Goal: Information Seeking & Learning: Find specific page/section

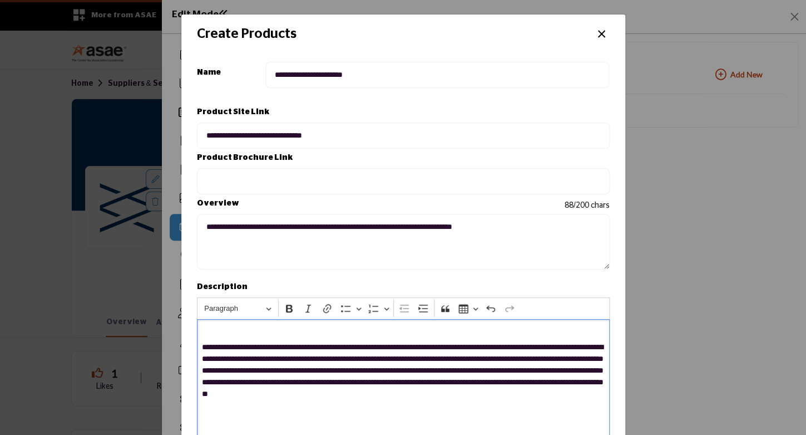
scroll to position [197, 0]
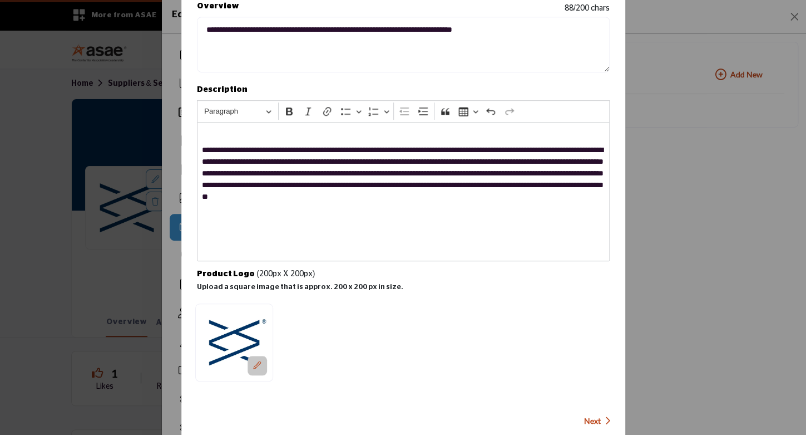
click at [261, 361] on icon at bounding box center [257, 365] width 8 height 8
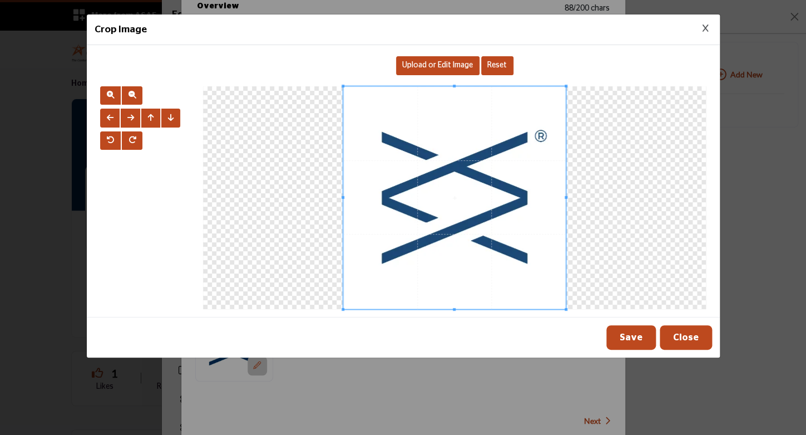
click at [456, 71] on div "Upload or Edit Image" at bounding box center [437, 65] width 83 height 19
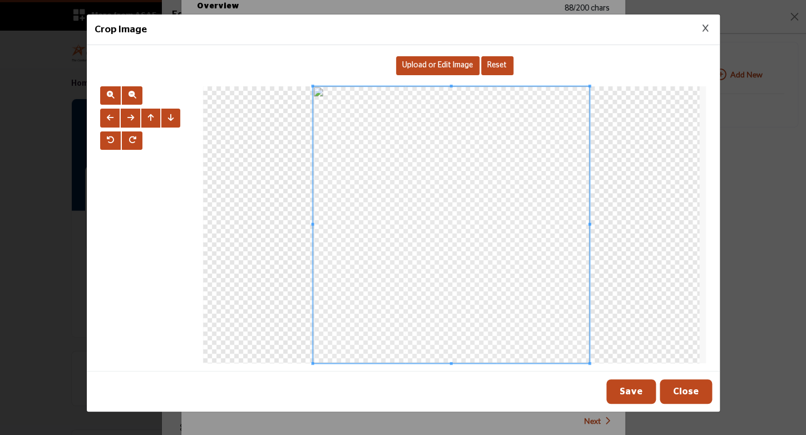
click at [637, 388] on button "Save" at bounding box center [631, 391] width 50 height 24
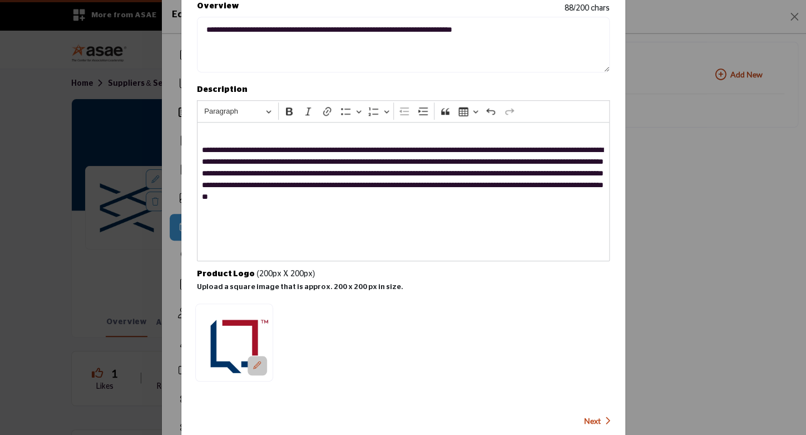
click at [586, 415] on span "Next" at bounding box center [592, 420] width 17 height 11
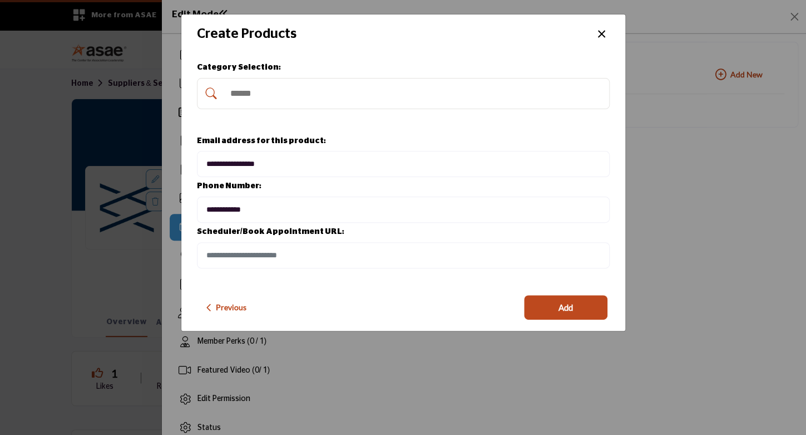
click at [293, 97] on input "Search Category" at bounding box center [415, 93] width 380 height 24
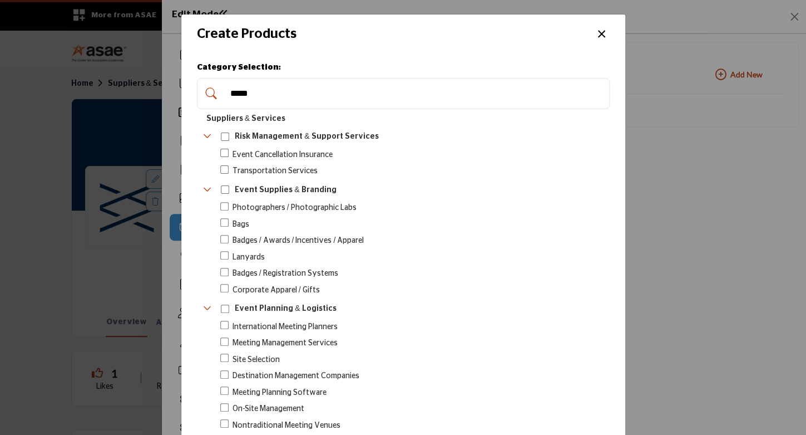
type input "*****"
click at [553, 47] on div "Create Products ×" at bounding box center [403, 34] width 444 height 40
drag, startPoint x: 288, startPoint y: 96, endPoint x: 194, endPoint y: 85, distance: 94.1
click at [225, 91] on input "*****" at bounding box center [415, 93] width 380 height 24
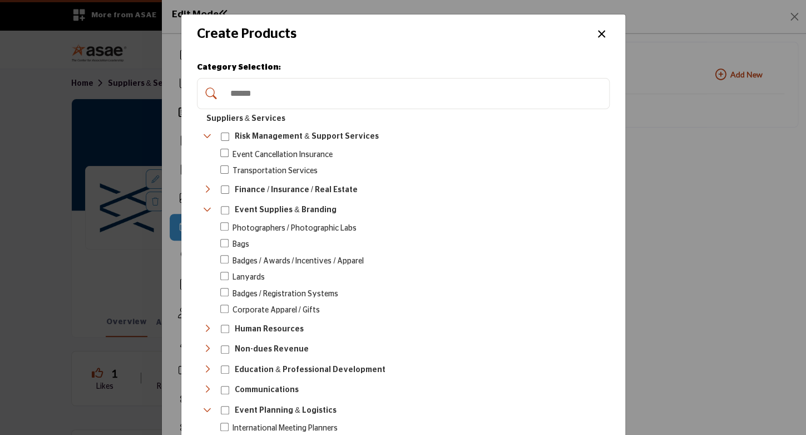
click at [662, 43] on div "**********" at bounding box center [403, 217] width 806 height 435
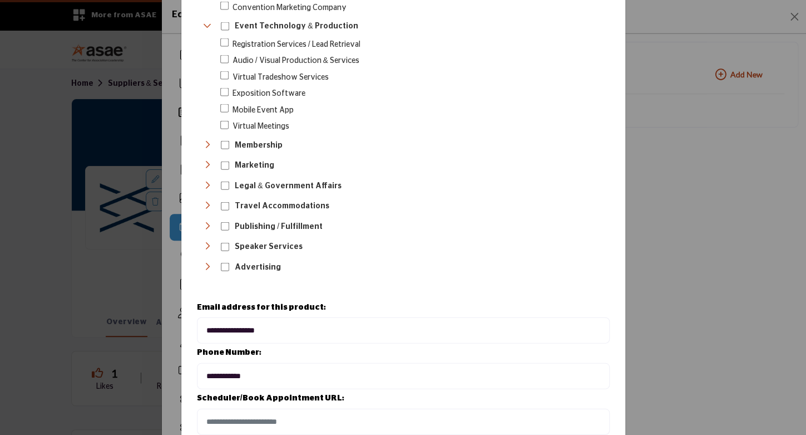
scroll to position [950, 0]
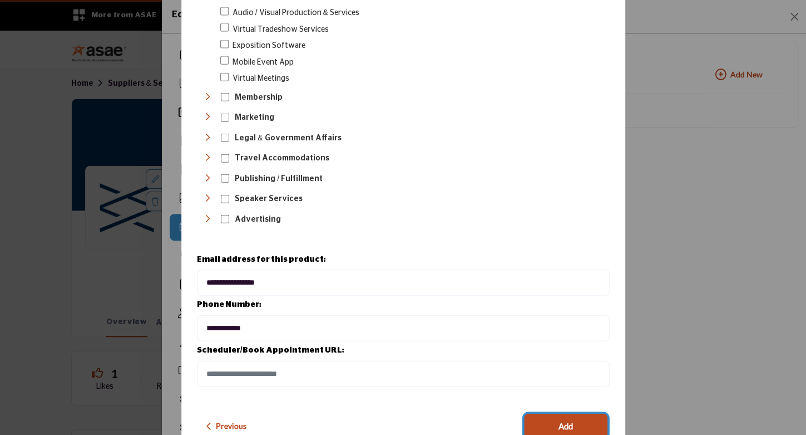
click at [559, 420] on span "Add" at bounding box center [566, 426] width 14 height 13
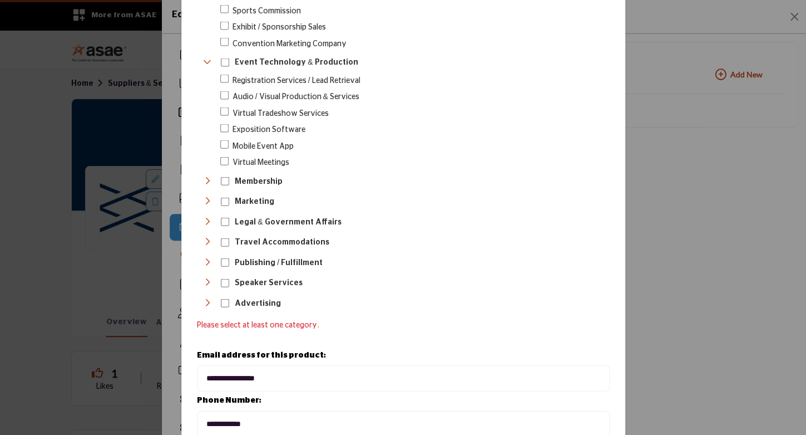
scroll to position [872, 0]
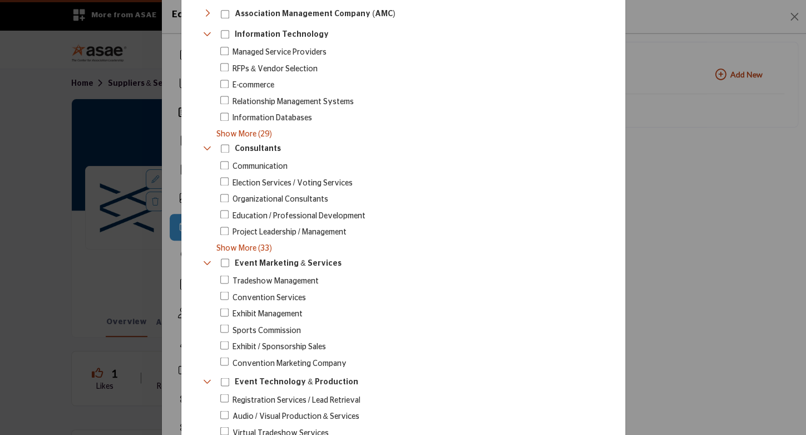
drag, startPoint x: 801, startPoint y: 327, endPoint x: 814, endPoint y: 199, distance: 128.7
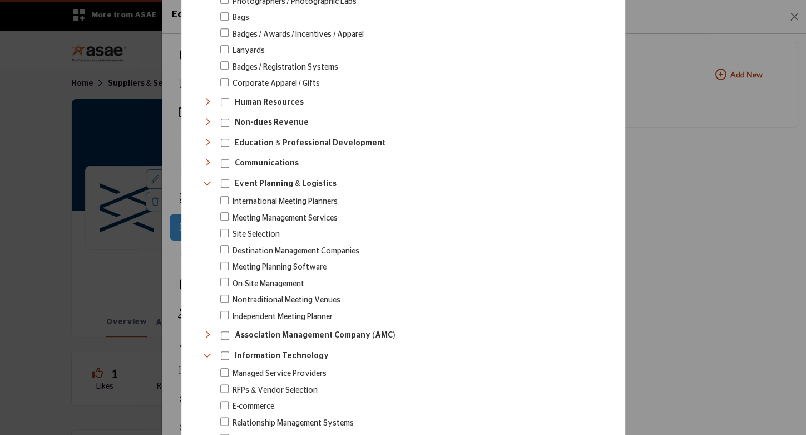
scroll to position [207, 0]
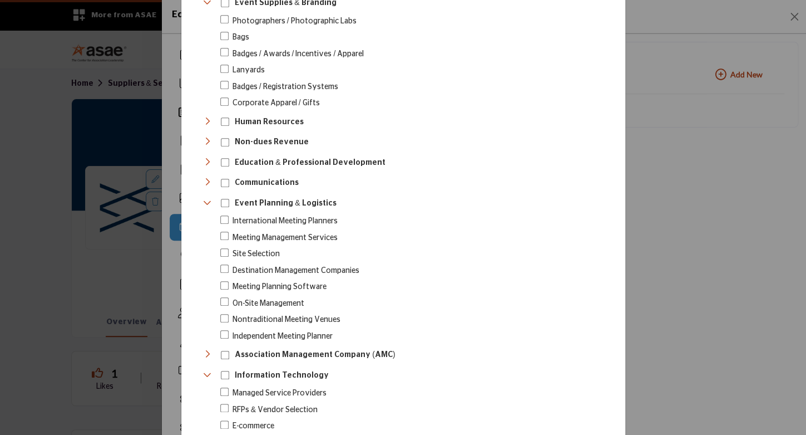
click at [203, 157] on icon "Toggle Category" at bounding box center [207, 161] width 9 height 9
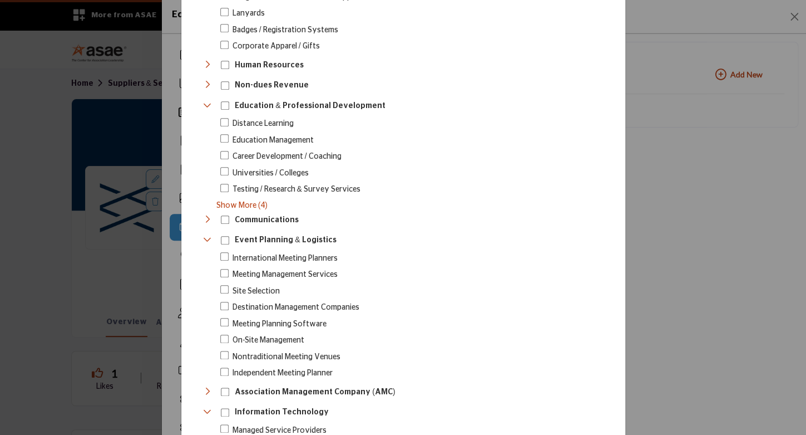
scroll to position [232, 0]
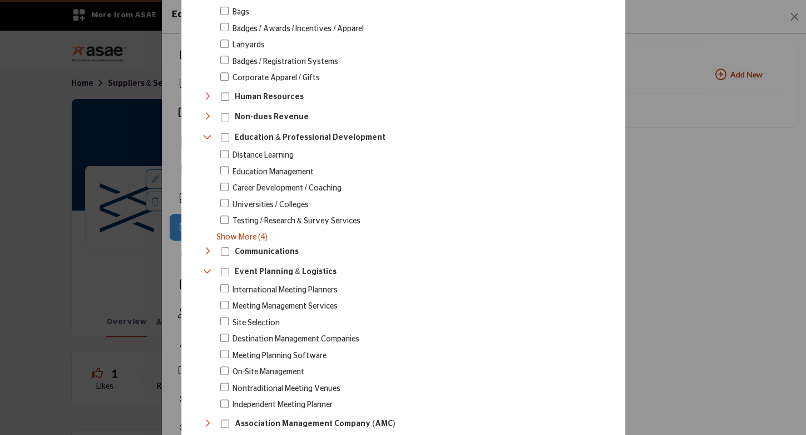
click at [203, 132] on icon "Toggle Category" at bounding box center [207, 136] width 9 height 9
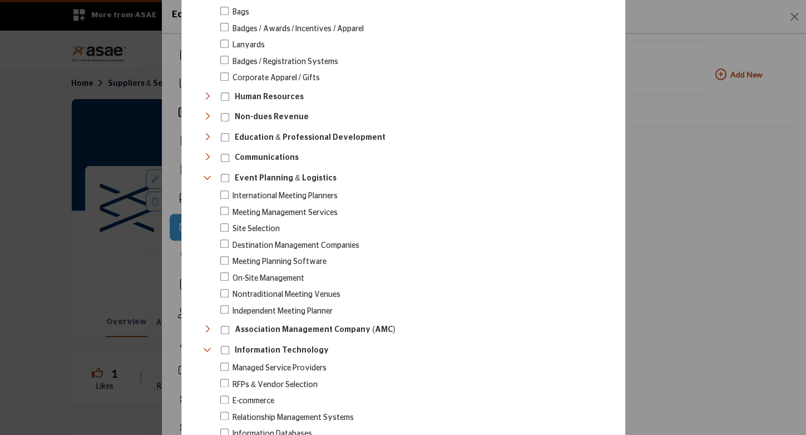
click at [203, 115] on icon "Toggle Category" at bounding box center [207, 116] width 9 height 9
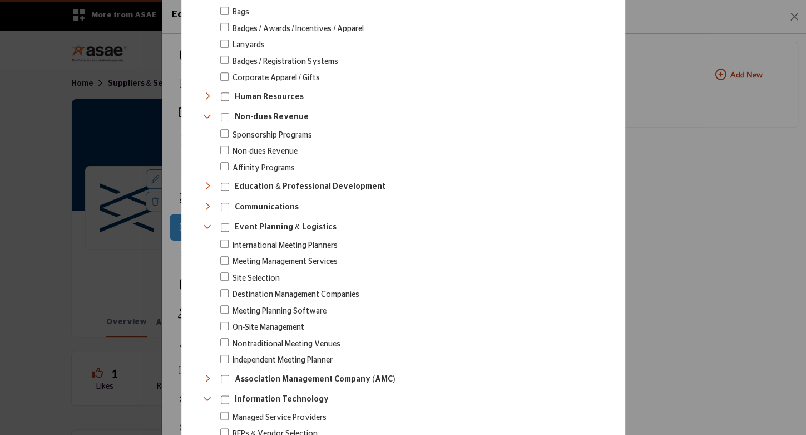
click at [203, 115] on icon "Toggle Category" at bounding box center [207, 116] width 9 height 9
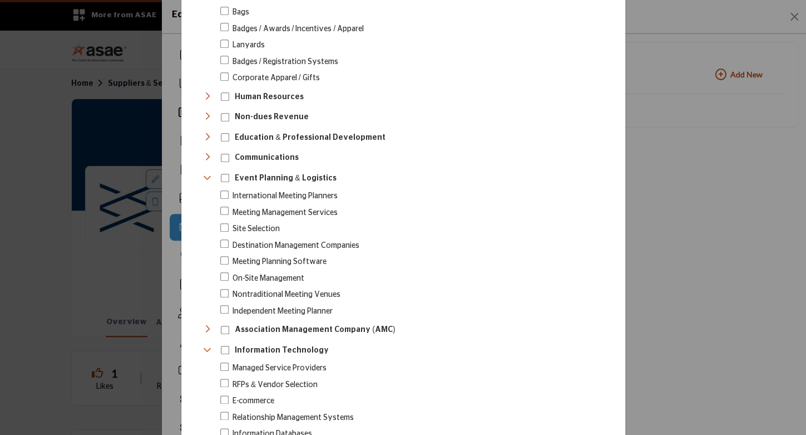
click at [204, 173] on icon "Toggle Category" at bounding box center [207, 177] width 9 height 9
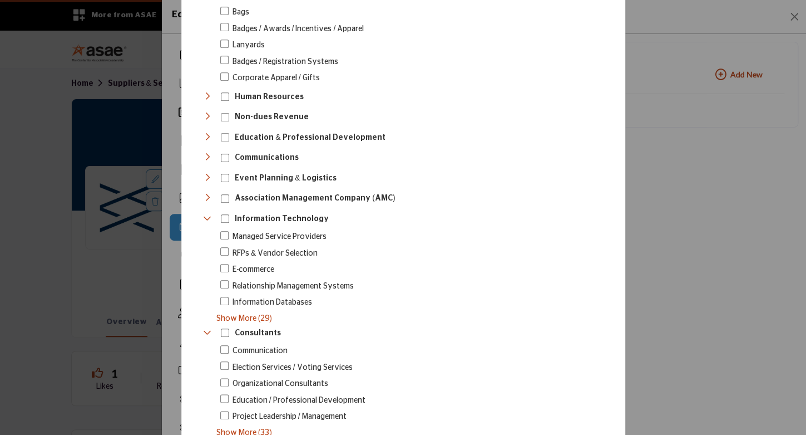
click at [203, 214] on icon "Toggle Category" at bounding box center [207, 218] width 9 height 9
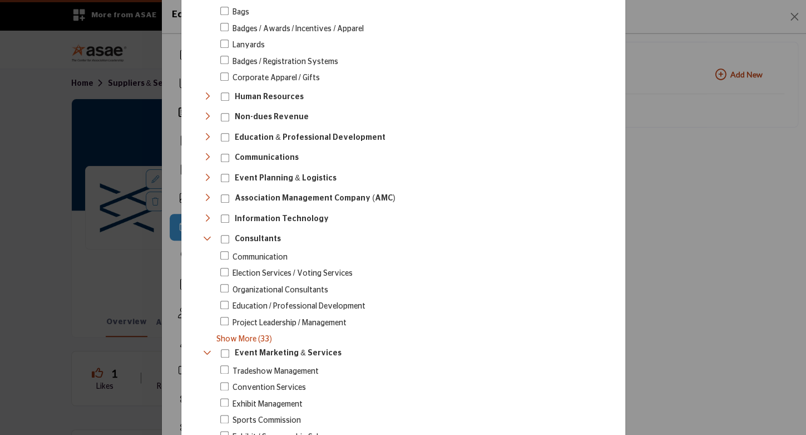
click at [205, 234] on icon "Toggle Category" at bounding box center [207, 238] width 9 height 9
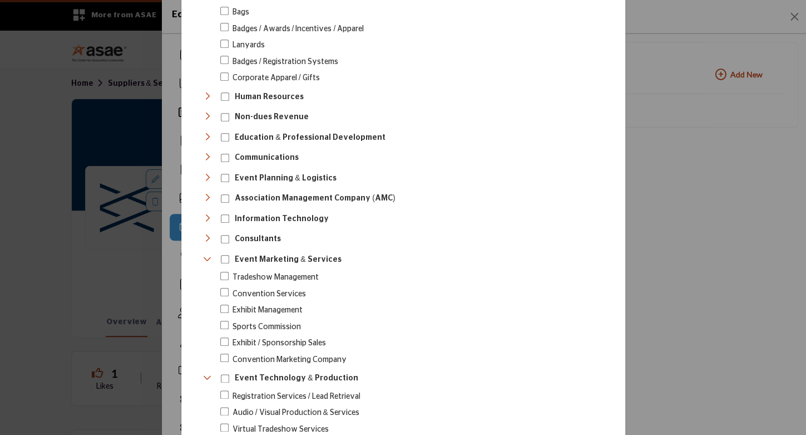
click at [203, 254] on icon "Toggle Category" at bounding box center [207, 258] width 9 height 9
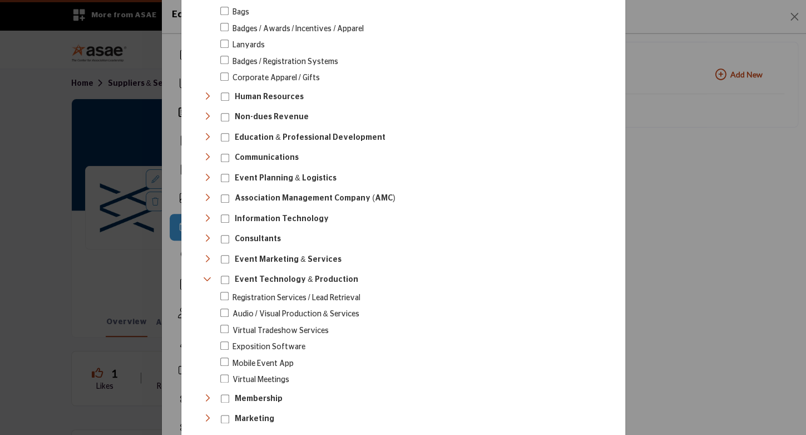
click at [203, 274] on icon "Toggle Category" at bounding box center [207, 278] width 9 height 9
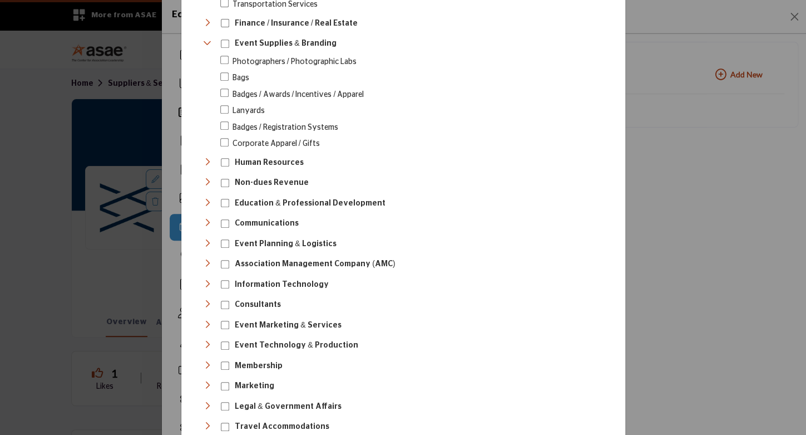
scroll to position [0, 0]
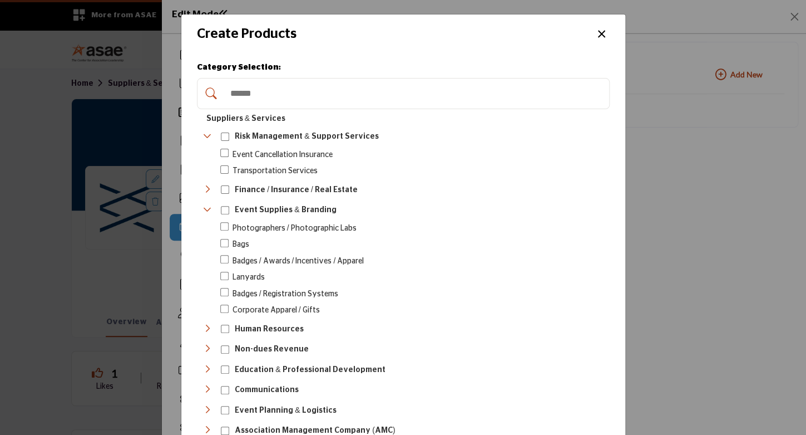
click at [208, 137] on div "Risk Management & Support Services 42" at bounding box center [293, 137] width 181 height 17
click at [203, 135] on icon "Toggle Category" at bounding box center [207, 135] width 9 height 9
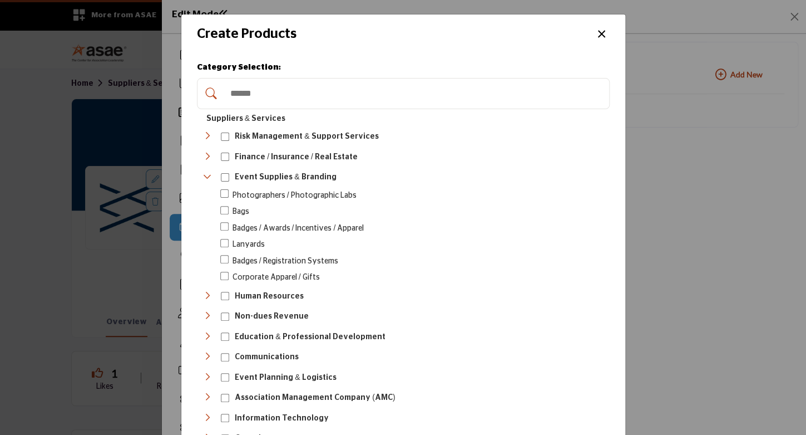
click at [206, 176] on icon "Toggle Category" at bounding box center [207, 176] width 9 height 9
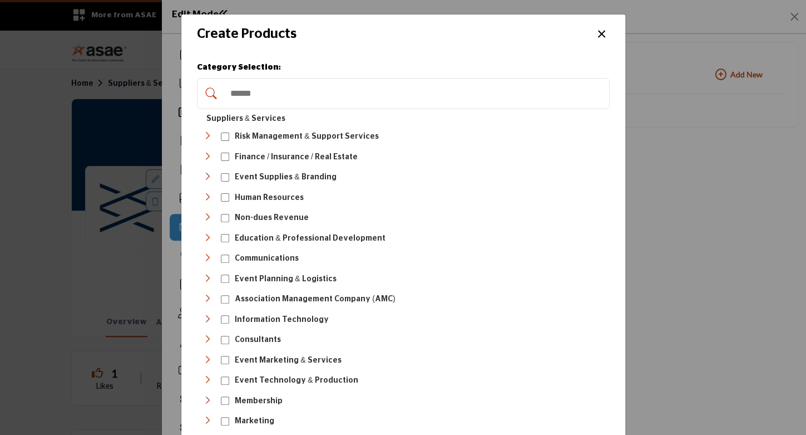
click at [207, 193] on icon "Toggle Category" at bounding box center [207, 197] width 9 height 9
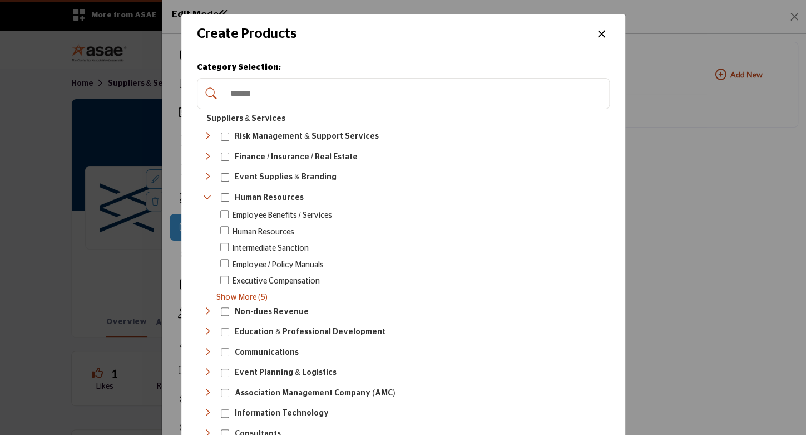
click at [203, 193] on icon "Toggle Category" at bounding box center [207, 197] width 9 height 9
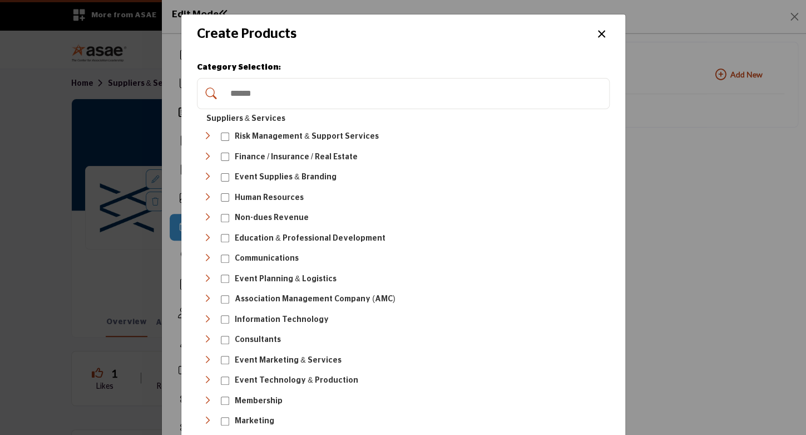
click at [203, 193] on icon "Toggle Category" at bounding box center [207, 197] width 9 height 9
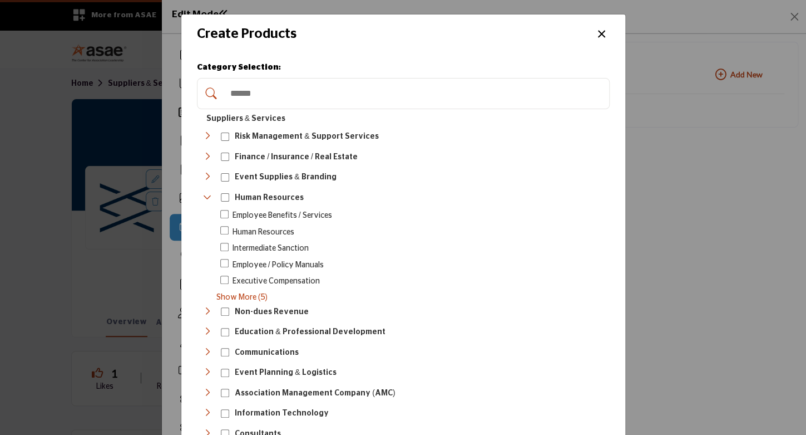
click at [235, 292] on span "Show More (5)" at bounding box center [412, 298] width 393 height 12
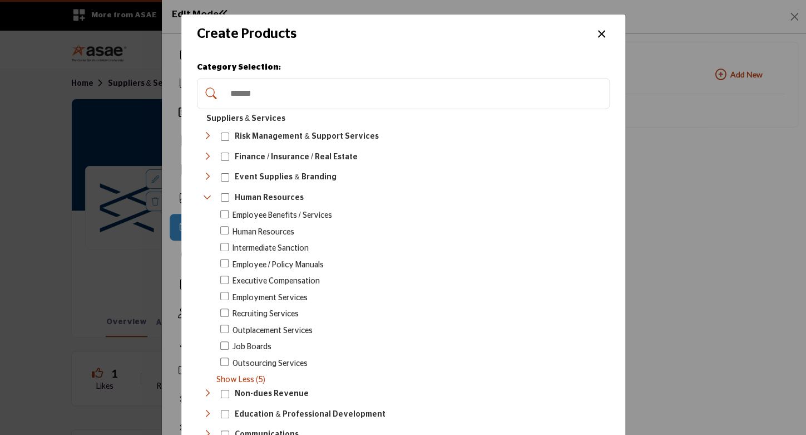
click at [205, 196] on icon "Toggle Category" at bounding box center [207, 197] width 9 height 9
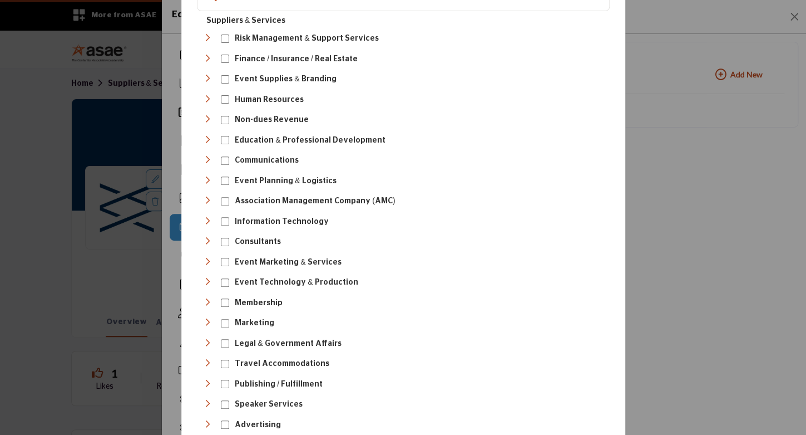
scroll to position [102, 0]
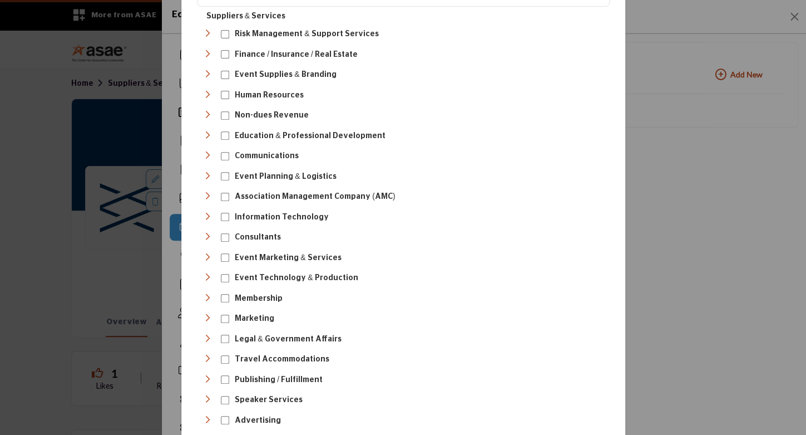
click at [203, 131] on icon "Toggle Category" at bounding box center [207, 135] width 9 height 9
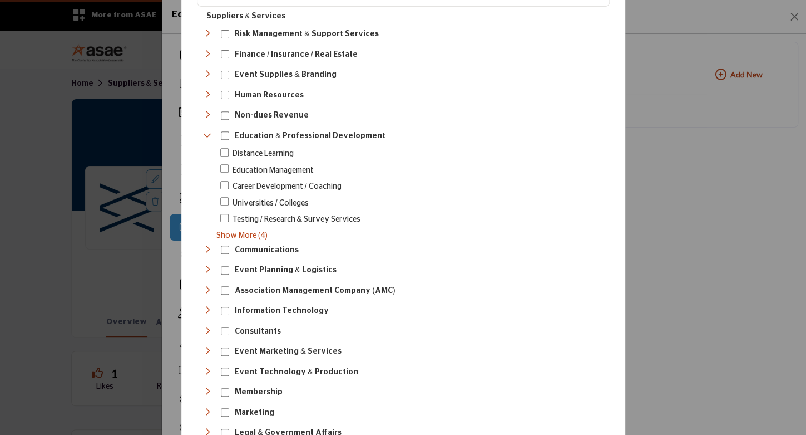
click at [220, 231] on span "Show More (4)" at bounding box center [412, 236] width 393 height 12
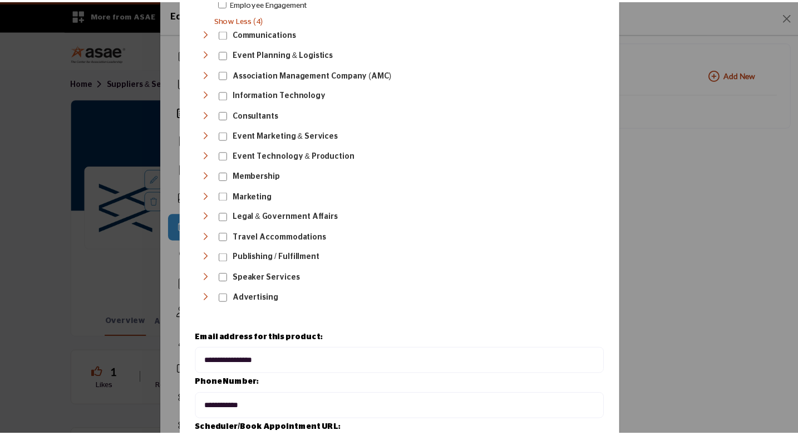
scroll to position [463, 0]
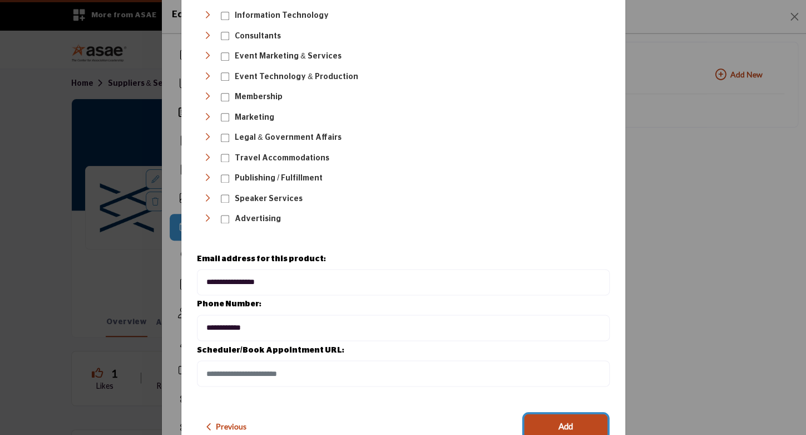
click at [551, 413] on button "Add" at bounding box center [565, 425] width 83 height 24
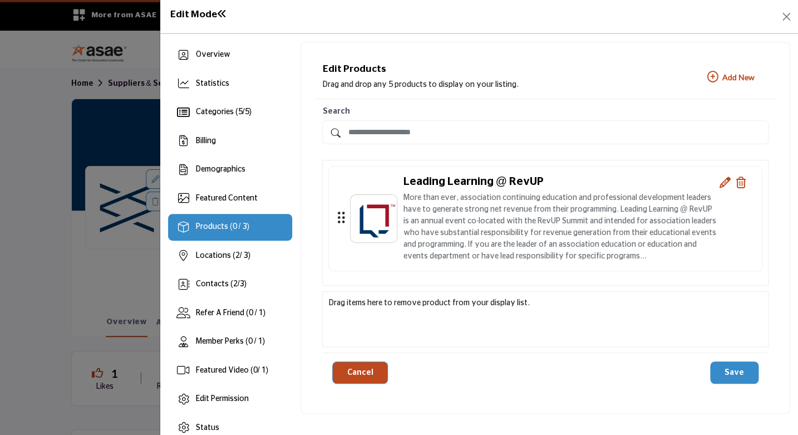
click at [729, 371] on button "Save" at bounding box center [734, 372] width 48 height 22
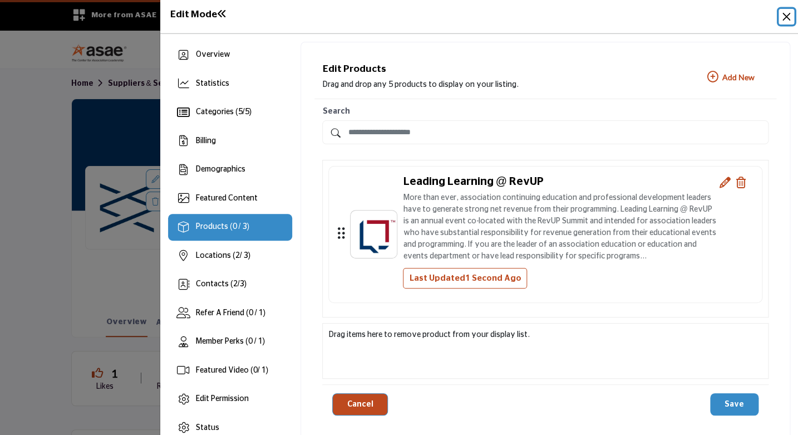
click at [786, 18] on button "Close" at bounding box center [786, 17] width 16 height 16
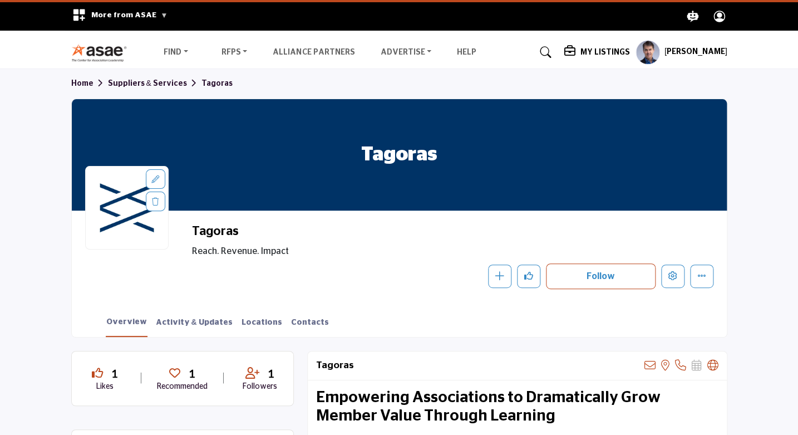
click at [153, 81] on link "Suppliers & Services" at bounding box center [154, 84] width 93 height 8
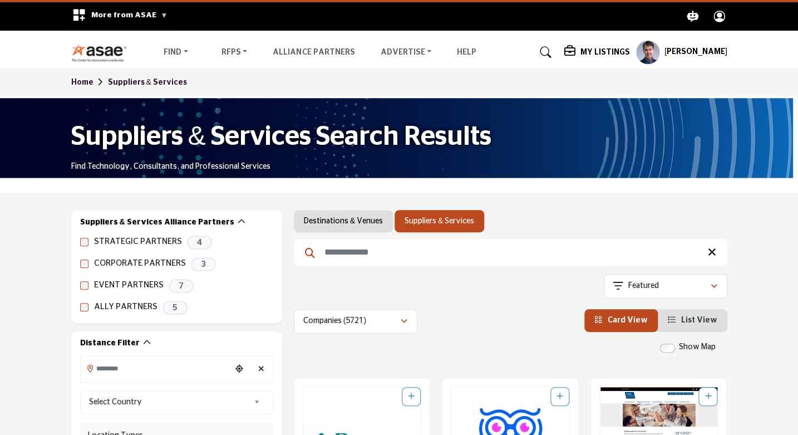
click at [363, 258] on input "Search Keyword" at bounding box center [510, 252] width 433 height 27
type input "**********"
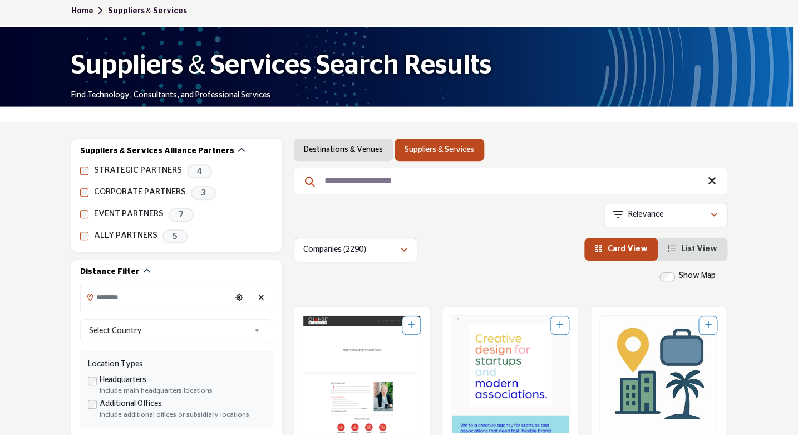
scroll to position [68, 0]
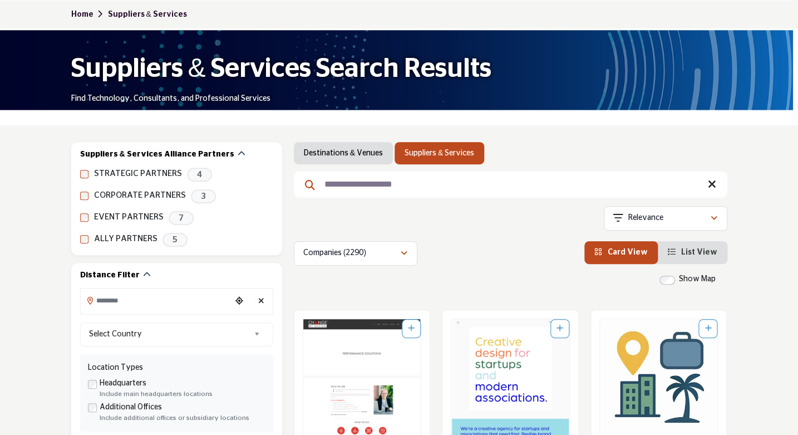
drag, startPoint x: 418, startPoint y: 179, endPoint x: 313, endPoint y: 185, distance: 105.9
click at [313, 185] on input "**********" at bounding box center [510, 184] width 433 height 27
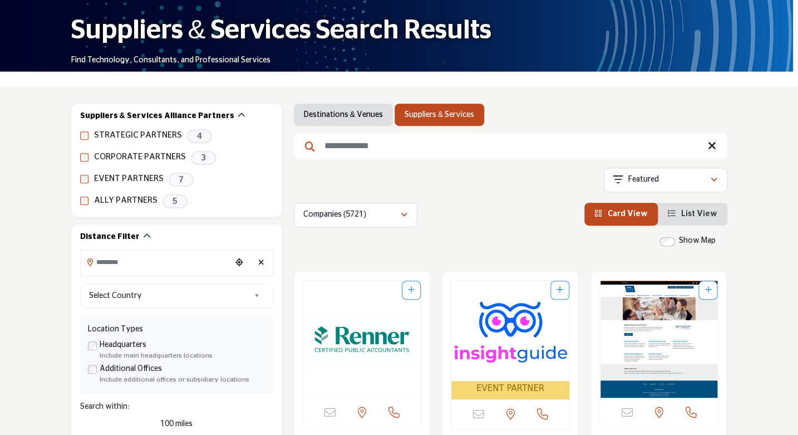
scroll to position [557, 0]
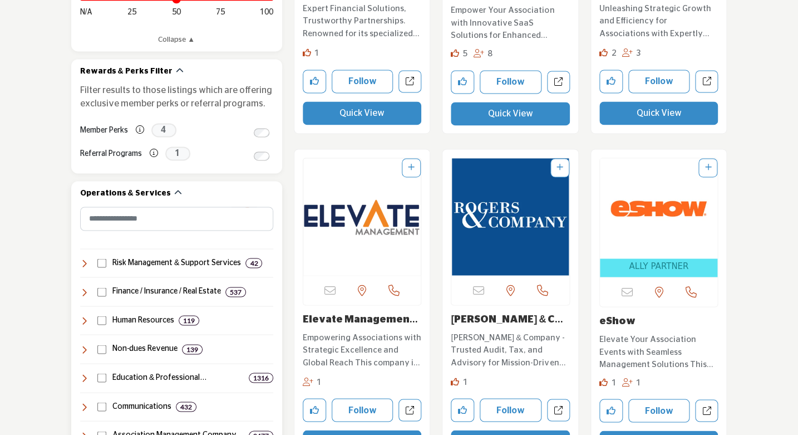
drag, startPoint x: 86, startPoint y: 377, endPoint x: 94, endPoint y: 373, distance: 9.5
click at [86, 377] on icon at bounding box center [84, 377] width 9 height 9
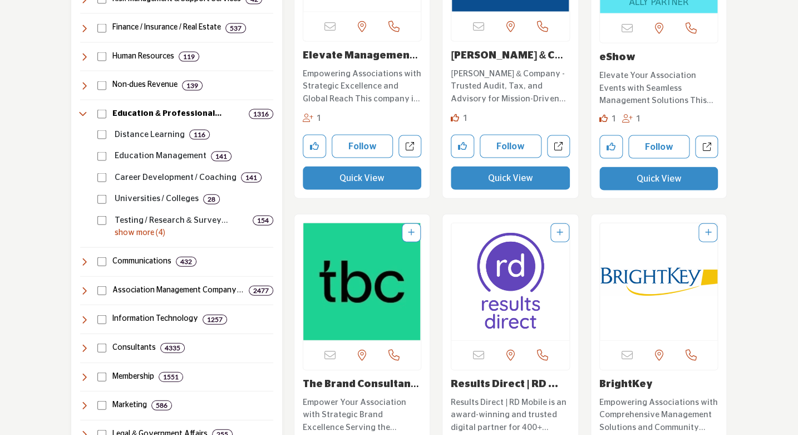
scroll to position [825, 0]
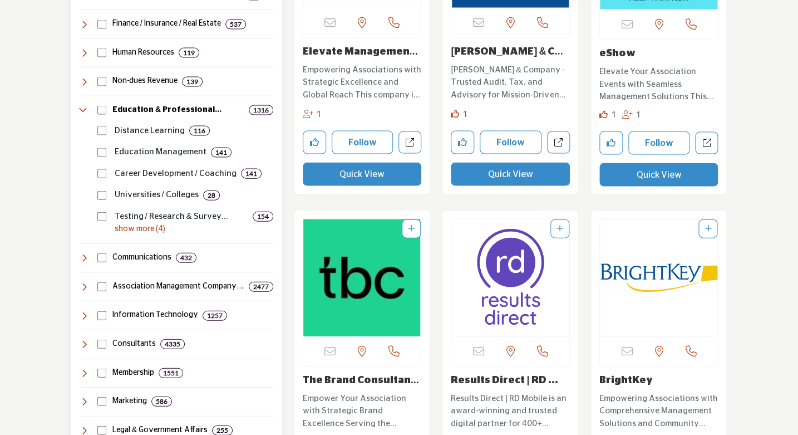
click at [127, 231] on p "show more (4)" at bounding box center [194, 229] width 159 height 12
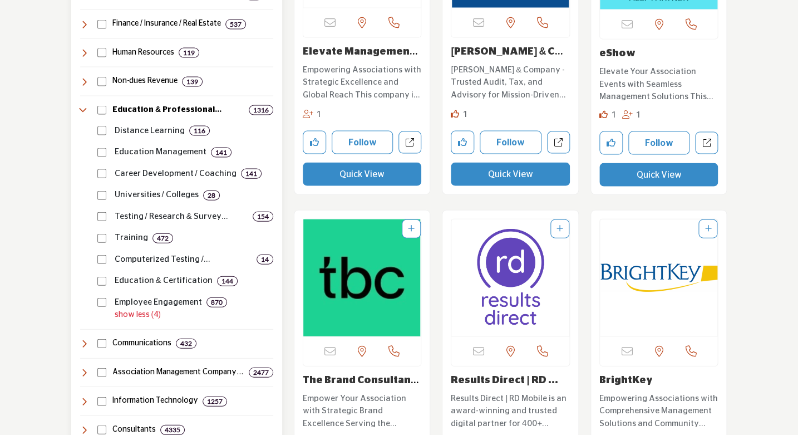
click at [172, 278] on p "Education & Certification" at bounding box center [164, 280] width 98 height 13
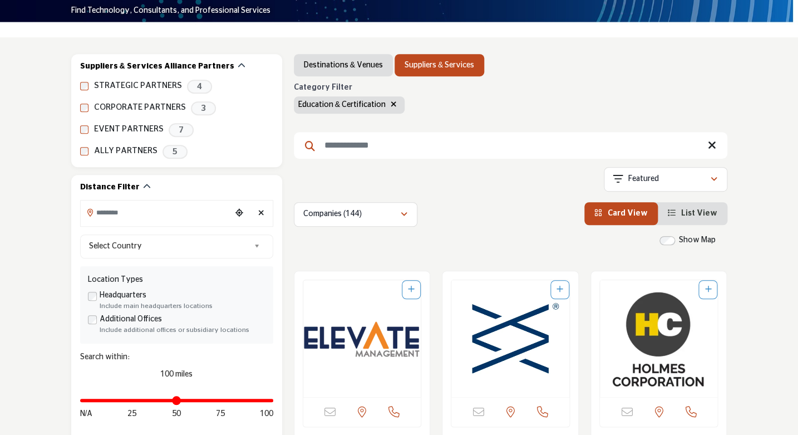
scroll to position [149, 0]
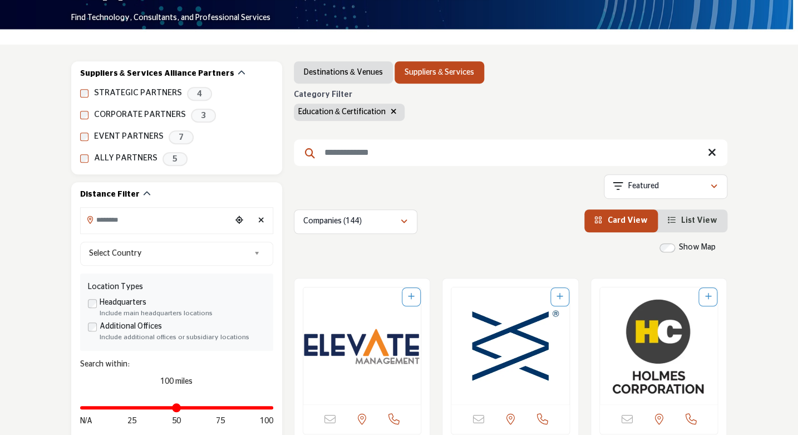
click at [421, 141] on input "Search Keyword" at bounding box center [510, 152] width 433 height 27
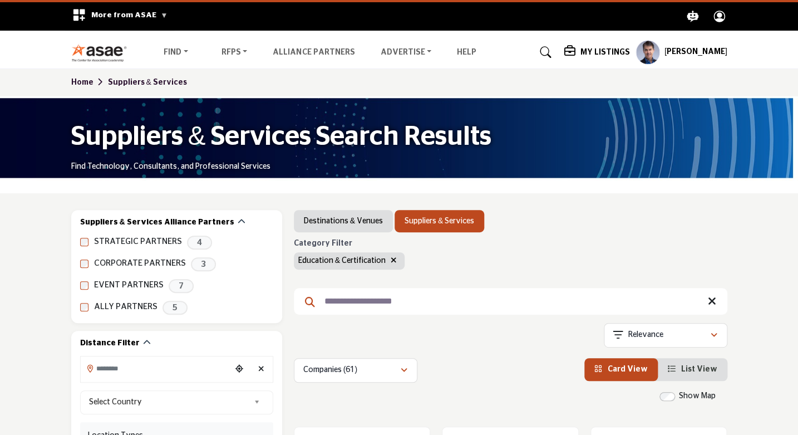
type input "**********"
click at [664, 254] on div "Category Filter Education & Certification" at bounding box center [510, 254] width 433 height 31
